Goal: Check status

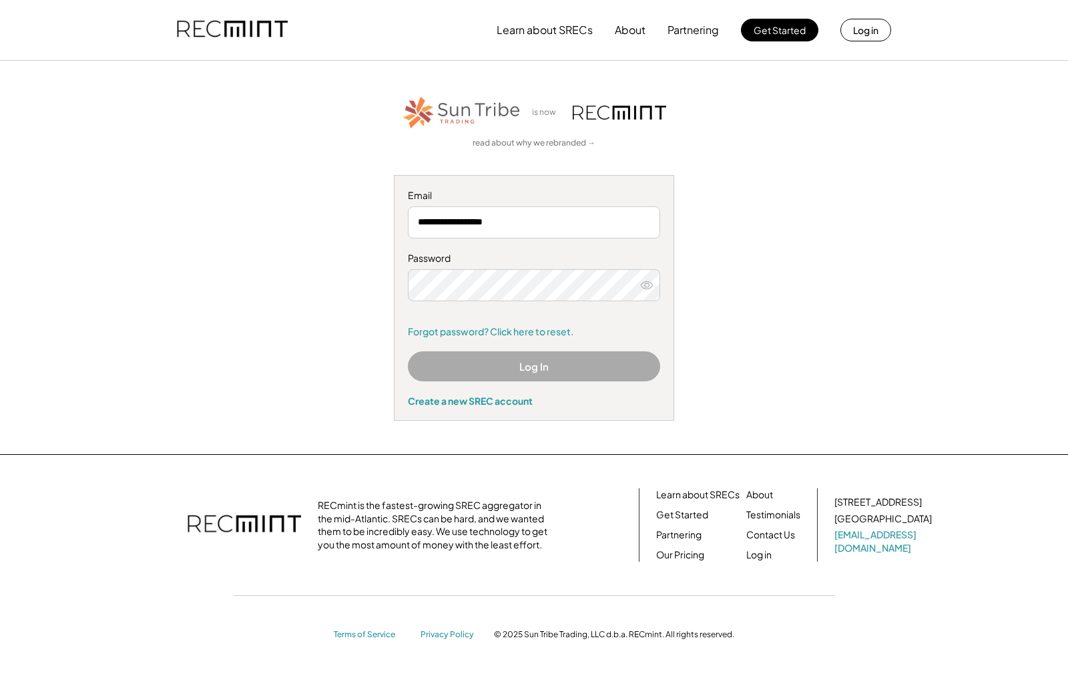
click at [492, 365] on button "Log In" at bounding box center [534, 366] width 252 height 30
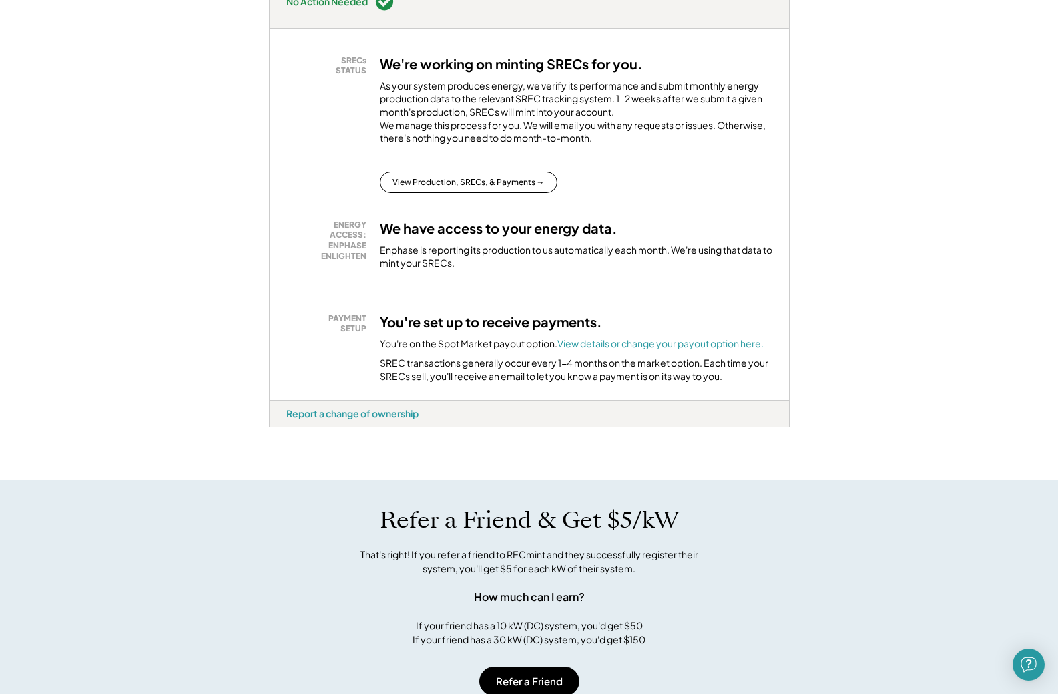
scroll to position [267, 0]
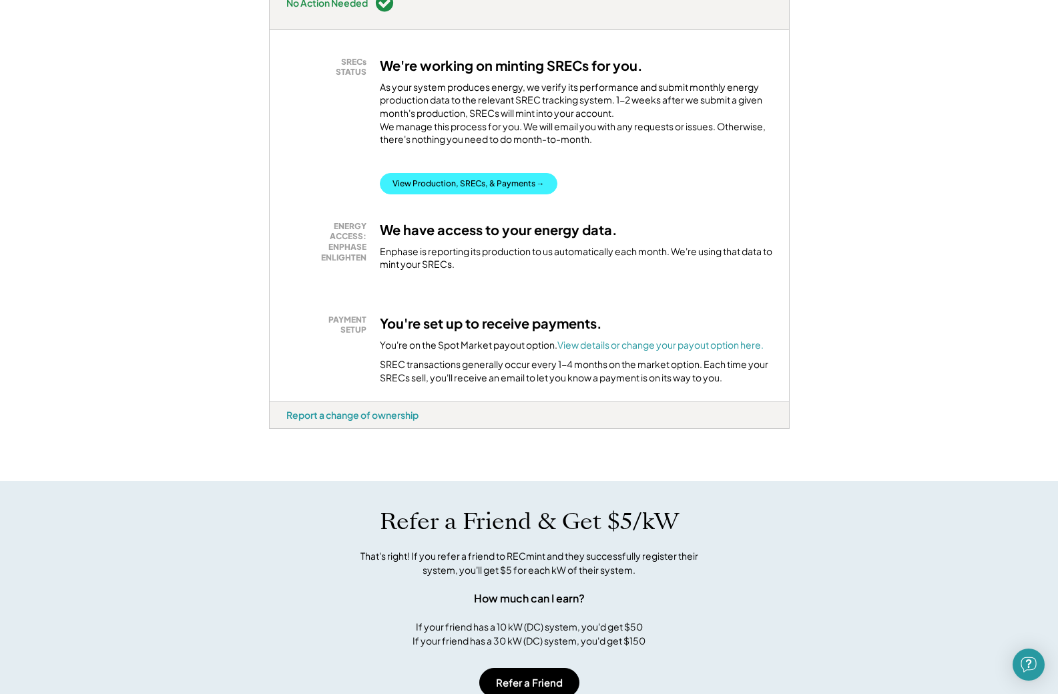
click at [502, 173] on button "View Production, SRECs, & Payments →" at bounding box center [469, 183] width 178 height 21
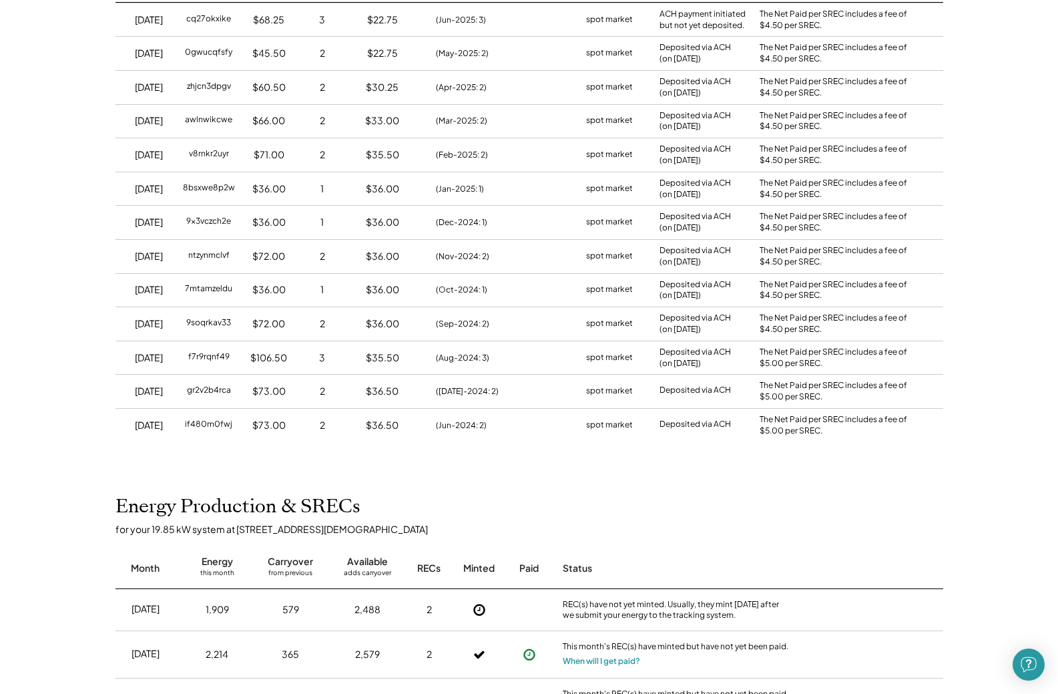
scroll to position [67, 0]
